Goal: Task Accomplishment & Management: Manage account settings

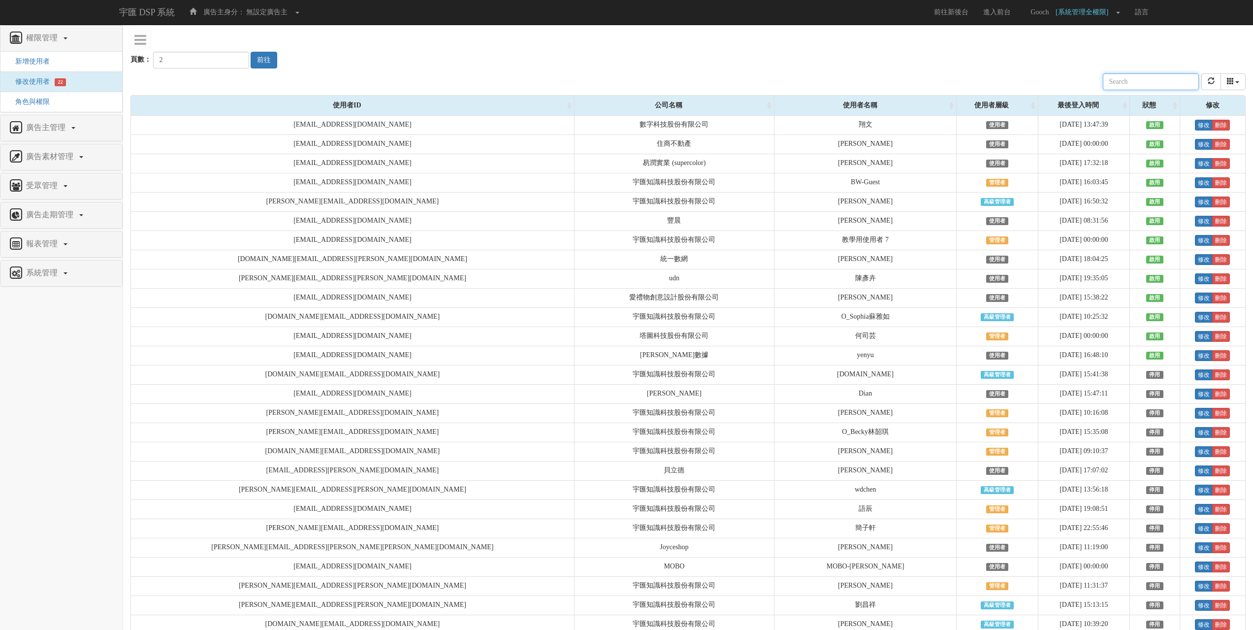
click at [1132, 79] on input "text" at bounding box center [1151, 81] width 96 height 17
paste input "[EMAIL_ADDRESS][DOMAIN_NAME]"
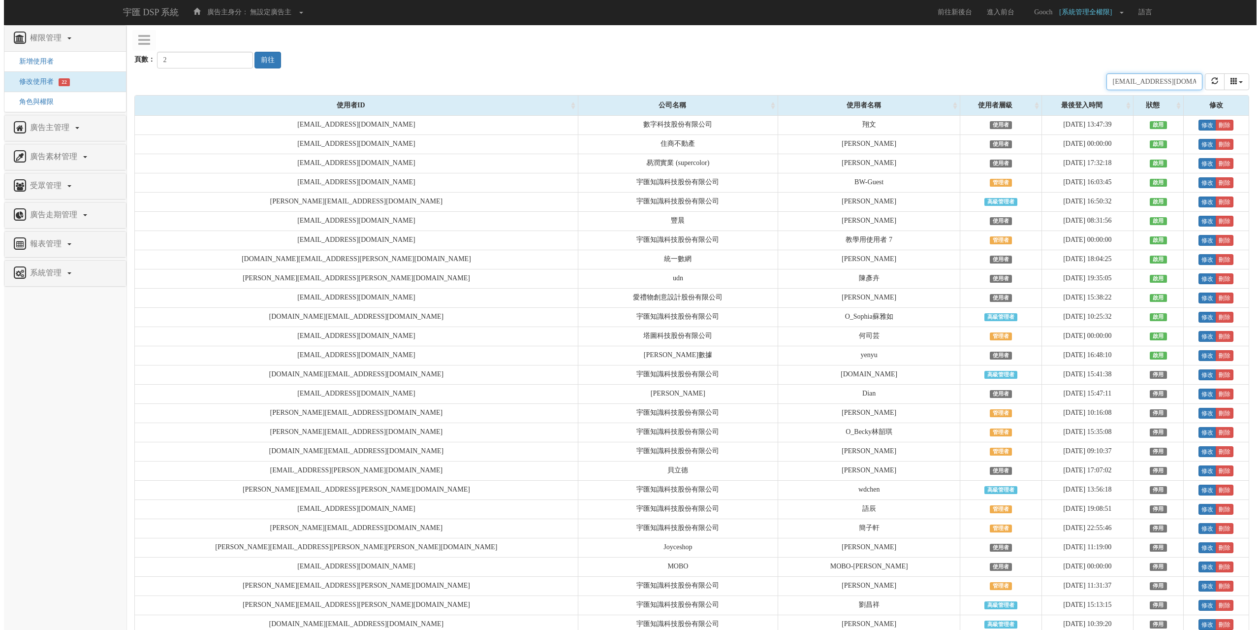
scroll to position [0, 3]
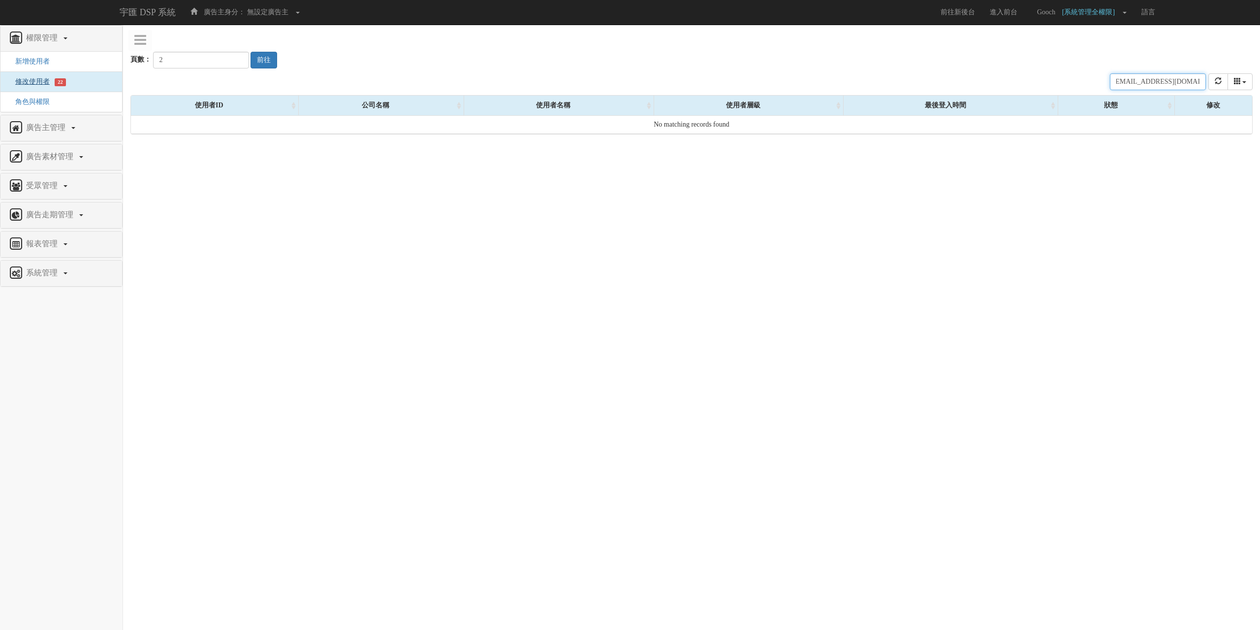
type input "[EMAIL_ADDRESS][DOMAIN_NAME]"
click at [32, 85] on span "修改使用者" at bounding box center [29, 81] width 42 height 7
click at [1154, 84] on input "text" at bounding box center [1158, 81] width 96 height 17
paste input "[EMAIL_ADDRESS][DOMAIN_NAME]"
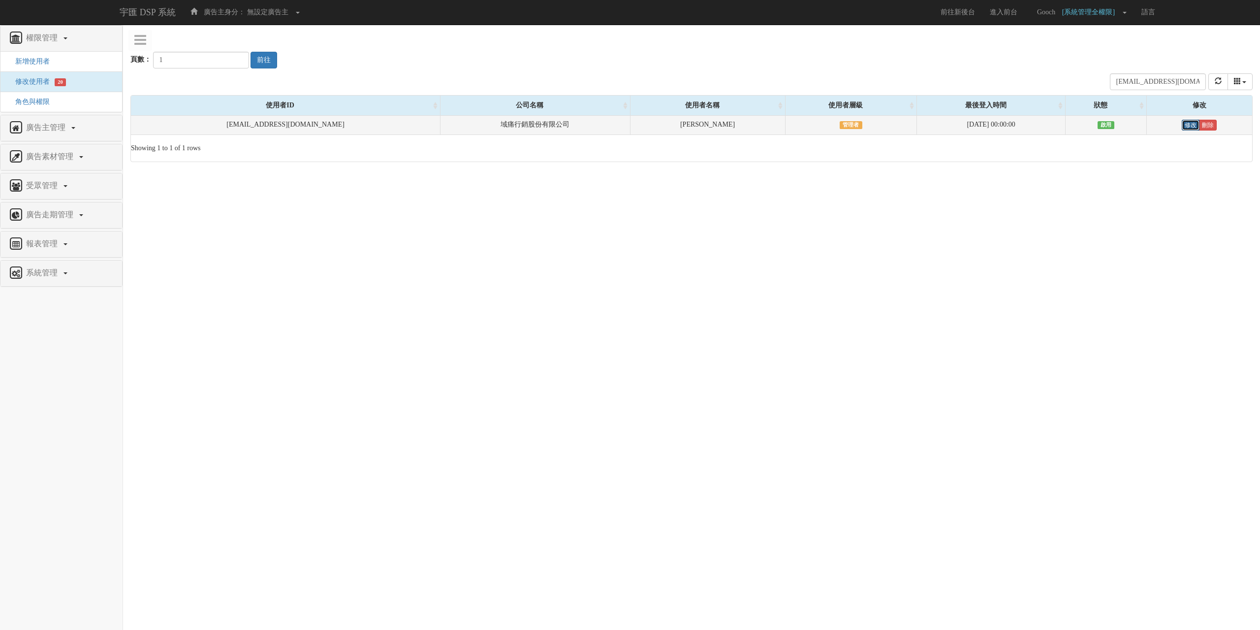
click at [1183, 123] on link "修改" at bounding box center [1191, 125] width 18 height 11
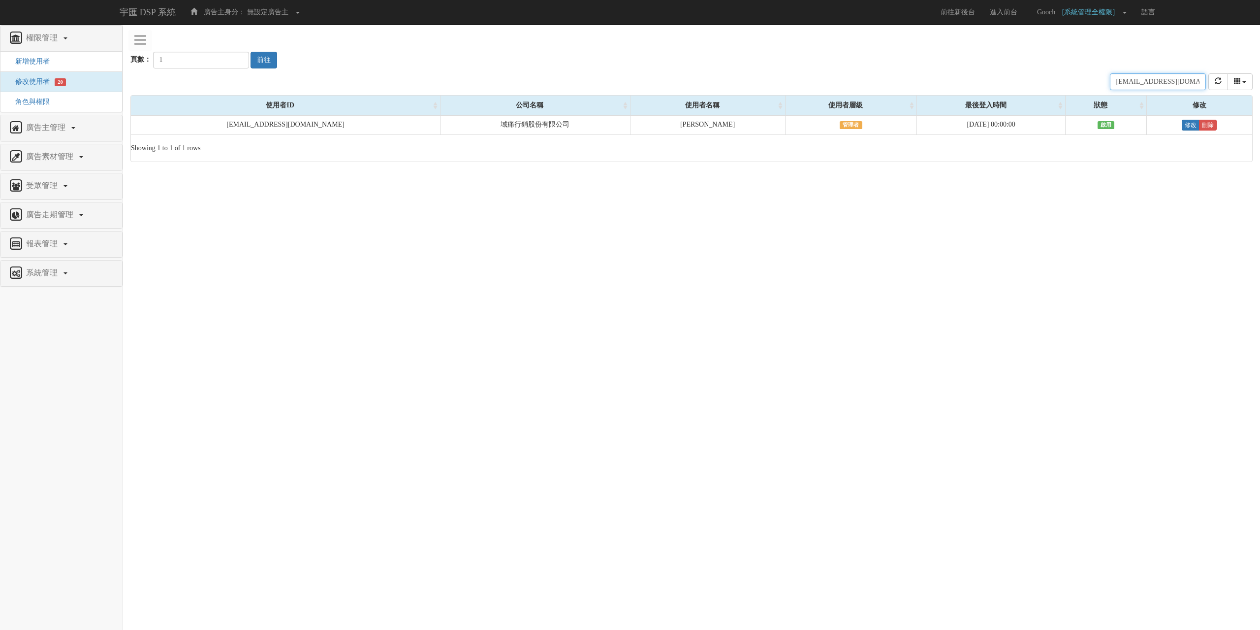
click at [1158, 78] on input "[EMAIL_ADDRESS][DOMAIN_NAME]" at bounding box center [1158, 81] width 96 height 17
paste input "[EMAIL_ADDRESS][DOMAIN_NAME]"
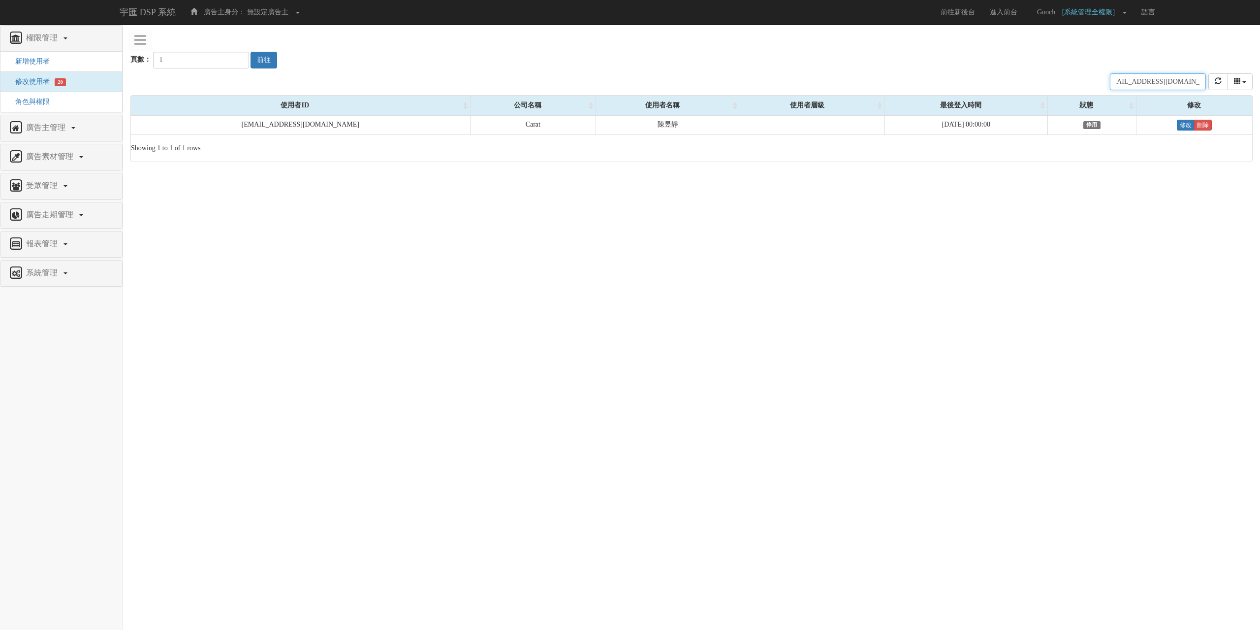
type input "[EMAIL_ADDRESS][DOMAIN_NAME]"
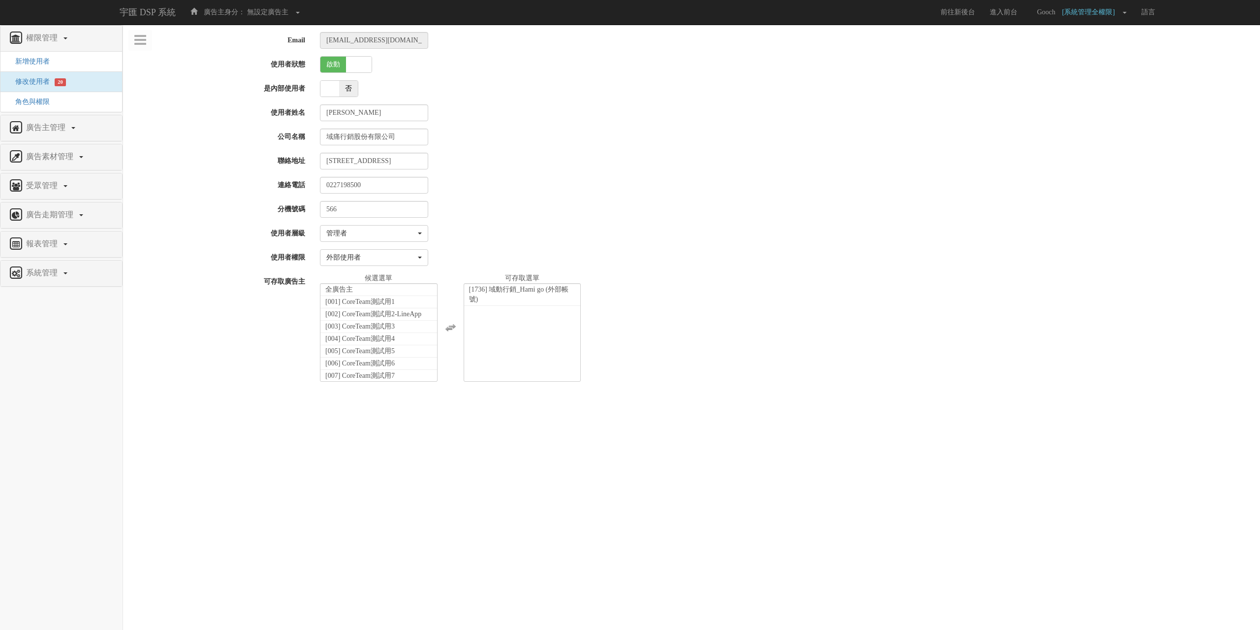
select select "Manager"
select select "69"
